Goal: Information Seeking & Learning: Learn about a topic

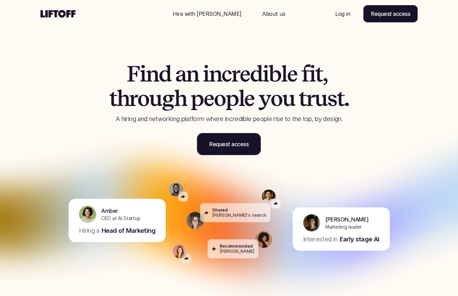
drag, startPoint x: 39, startPoint y: 153, endPoint x: 47, endPoint y: 152, distance: 7.9
click at [39, 153] on div "F i n d a n i n c r e d i b l e f i t , t h r o u g h p e o p l e y o u t r u s…" at bounding box center [229, 91] width 412 height 162
click at [263, 13] on p "About us" at bounding box center [273, 14] width 23 height 8
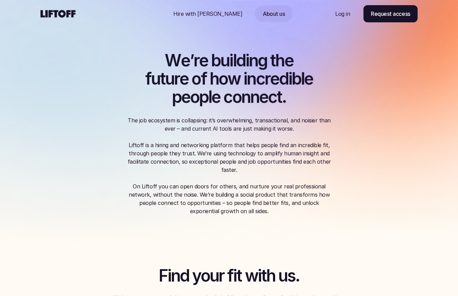
click at [3, 51] on img at bounding box center [229, 124] width 458 height 249
